Goal: Task Accomplishment & Management: Complete application form

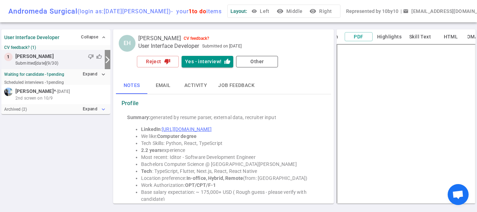
scroll to position [5, 0]
click at [90, 109] on button "Expand expand_more" at bounding box center [94, 109] width 27 height 10
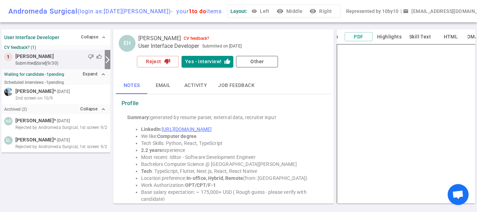
scroll to position [0, 0]
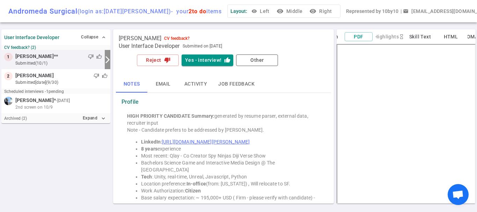
click at [45, 66] on small "submitted (10/1)" at bounding box center [58, 63] width 87 height 6
click at [215, 66] on button "Yes - interview! thumb_up" at bounding box center [208, 60] width 52 height 12
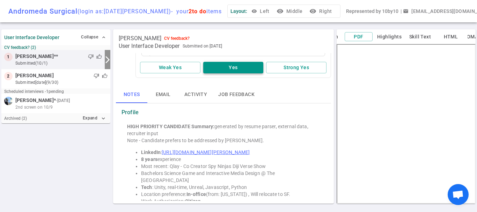
scroll to position [35, 0]
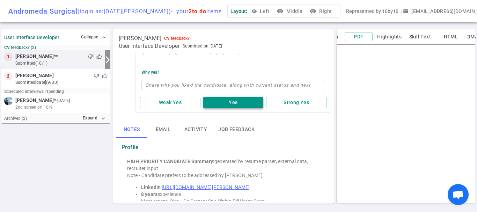
click at [239, 108] on button "Yes" at bounding box center [233, 103] width 60 height 12
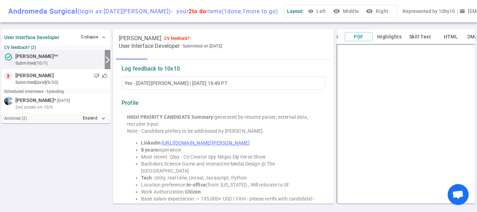
scroll to position [0, 0]
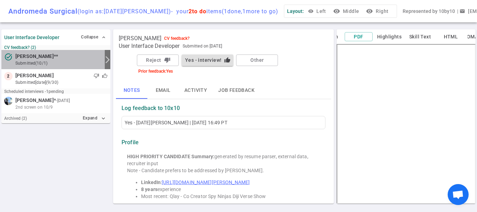
click at [31, 66] on small "submitted (10/1)" at bounding box center [58, 63] width 87 height 6
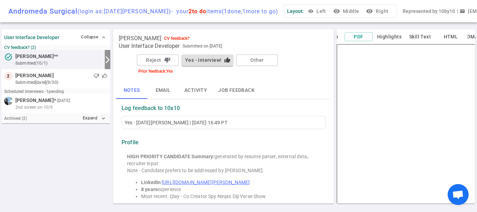
click at [207, 65] on button "Yes - interview! thumb_up" at bounding box center [208, 60] width 52 height 12
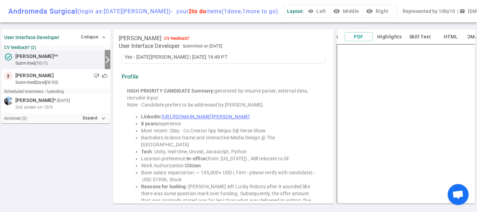
scroll to position [70, 0]
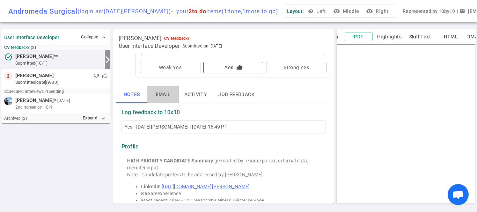
click at [167, 99] on button "Email" at bounding box center [162, 94] width 31 height 17
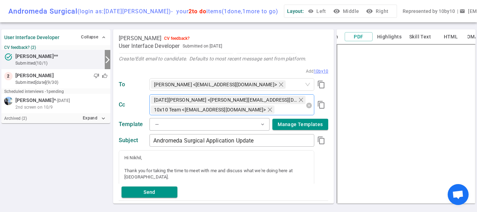
scroll to position [140, 0]
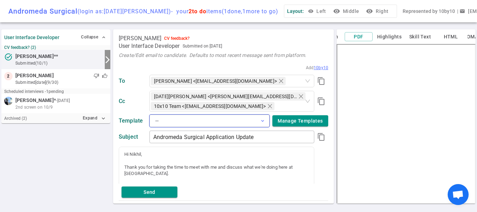
click at [212, 127] on button "— expand_more" at bounding box center [209, 120] width 120 height 13
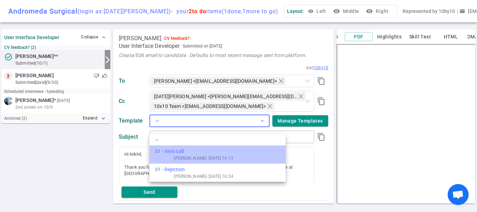
click at [195, 151] on div "S1 - Intro call" at bounding box center [194, 151] width 78 height 7
type input "Andromeda Surgical interview invite"
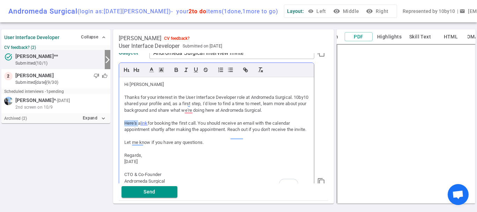
scroll to position [224, 0]
drag, startPoint x: 124, startPoint y: 133, endPoint x: 146, endPoint y: 148, distance: 25.7
click at [146, 133] on div "Here's a link for booking the first call. You should receive an email with the …" at bounding box center [216, 126] width 184 height 13
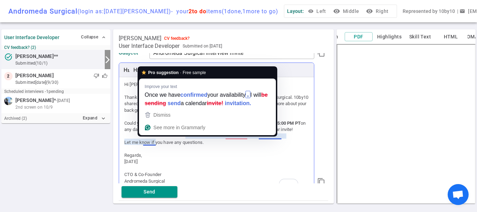
click at [149, 133] on div "Could you please share a time that works best for you between 2:00 PM and 5:00 …" at bounding box center [216, 126] width 184 height 13
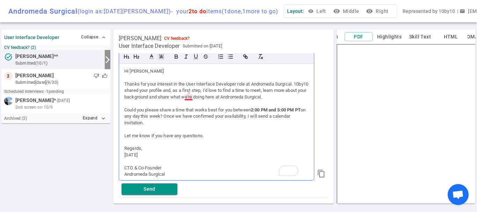
click at [189, 100] on div "Thanks for your interest in the User Interface Developer role at Andromeda Surg…" at bounding box center [216, 90] width 184 height 19
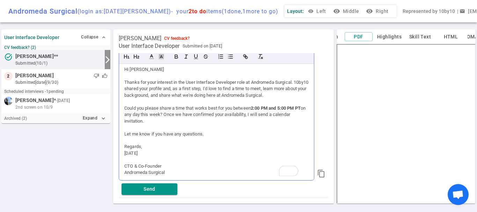
scroll to position [8, 0]
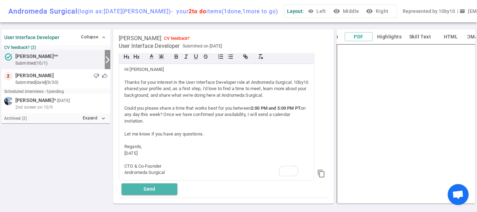
click at [153, 194] on button "Send" at bounding box center [149, 189] width 56 height 12
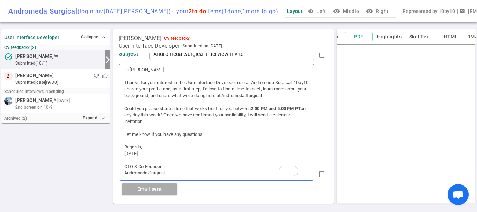
scroll to position [0, 0]
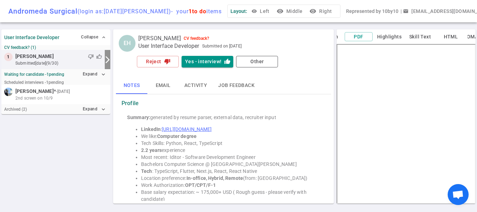
click at [170, 86] on button "Email" at bounding box center [162, 85] width 31 height 17
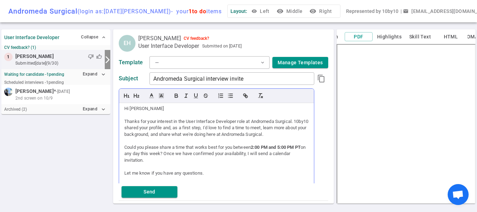
scroll to position [8, 0]
drag, startPoint x: 125, startPoint y: 152, endPoint x: 204, endPoint y: 167, distance: 80.9
click at [204, 163] on div "Could you please share a time that works best for you between 2:00 PM and 5:00 …" at bounding box center [216, 153] width 184 height 19
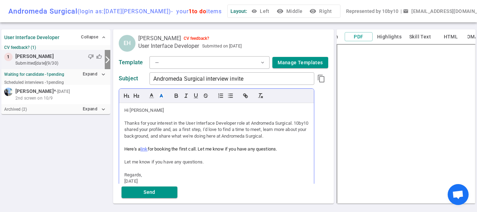
scroll to position [119, 0]
drag, startPoint x: 182, startPoint y: 164, endPoint x: 104, endPoint y: 169, distance: 77.7
click at [104, 169] on div "User Interface Developer Collapse expand_less CV feedback? (1) 1 Erik Hein thum…" at bounding box center [238, 120] width 477 height 184
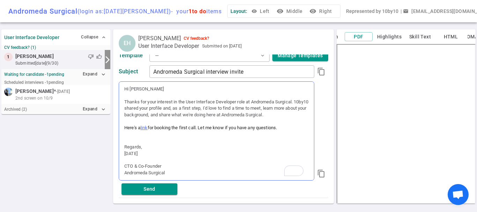
scroll to position [91, 0]
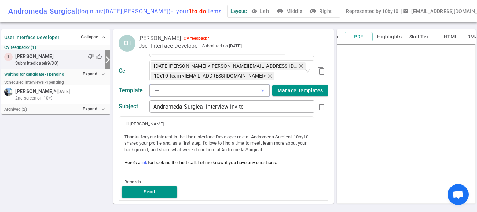
click at [220, 97] on button "— expand_more" at bounding box center [209, 90] width 120 height 13
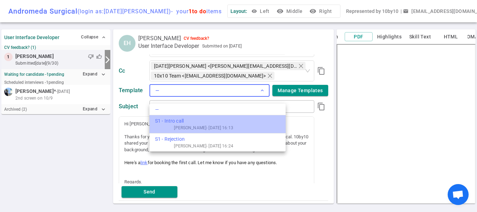
click at [205, 123] on div "S1 - Intro call" at bounding box center [194, 120] width 78 height 7
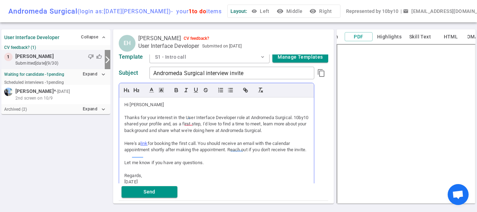
scroll to position [0, 0]
